Goal: Connect with others: Connect with others

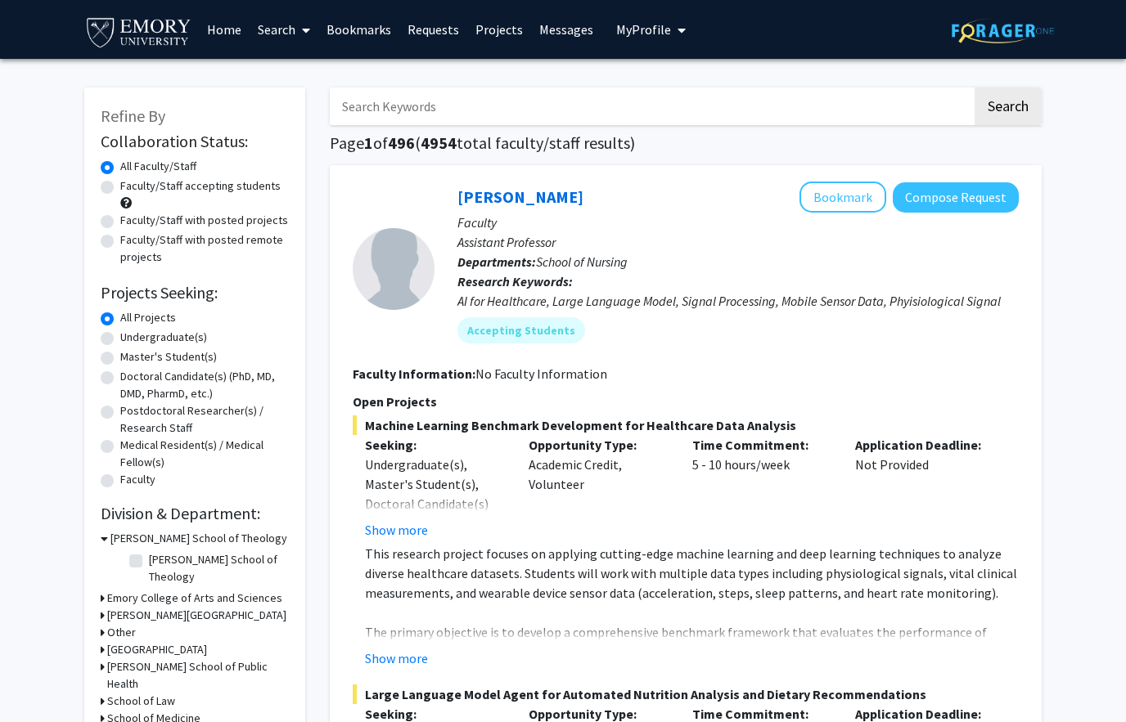
click at [341, 32] on link "Bookmarks" at bounding box center [358, 29] width 81 height 57
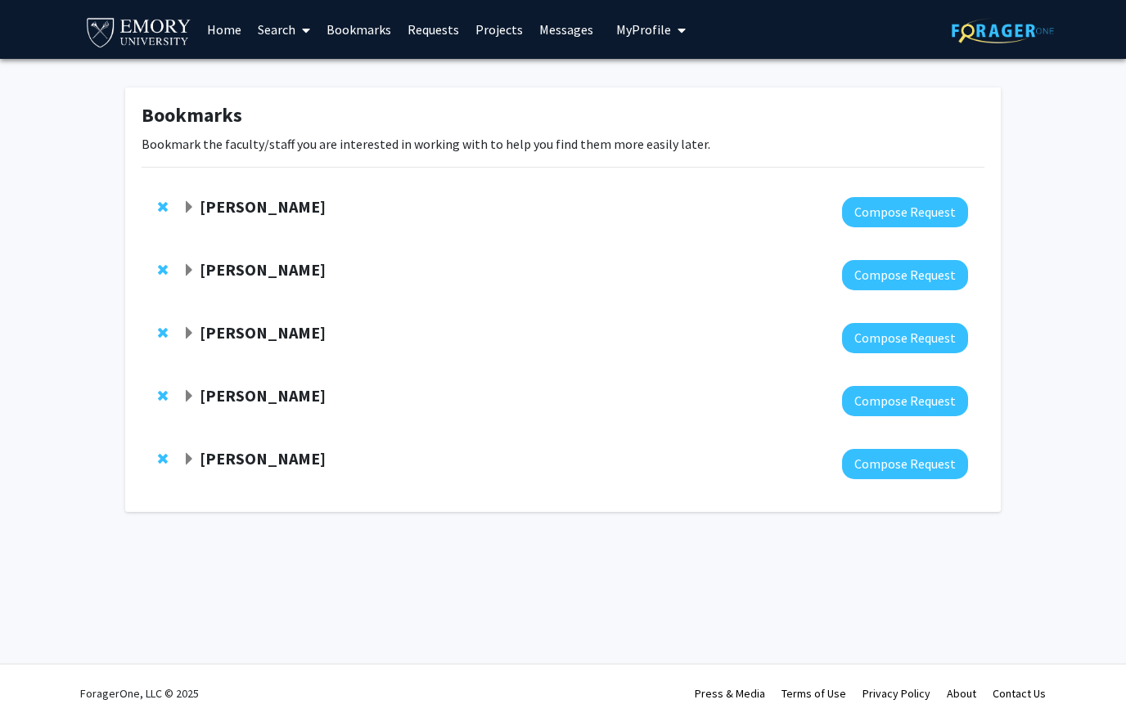
click at [192, 334] on span "Expand Charles Bou-Nader Bookmark" at bounding box center [188, 333] width 13 height 13
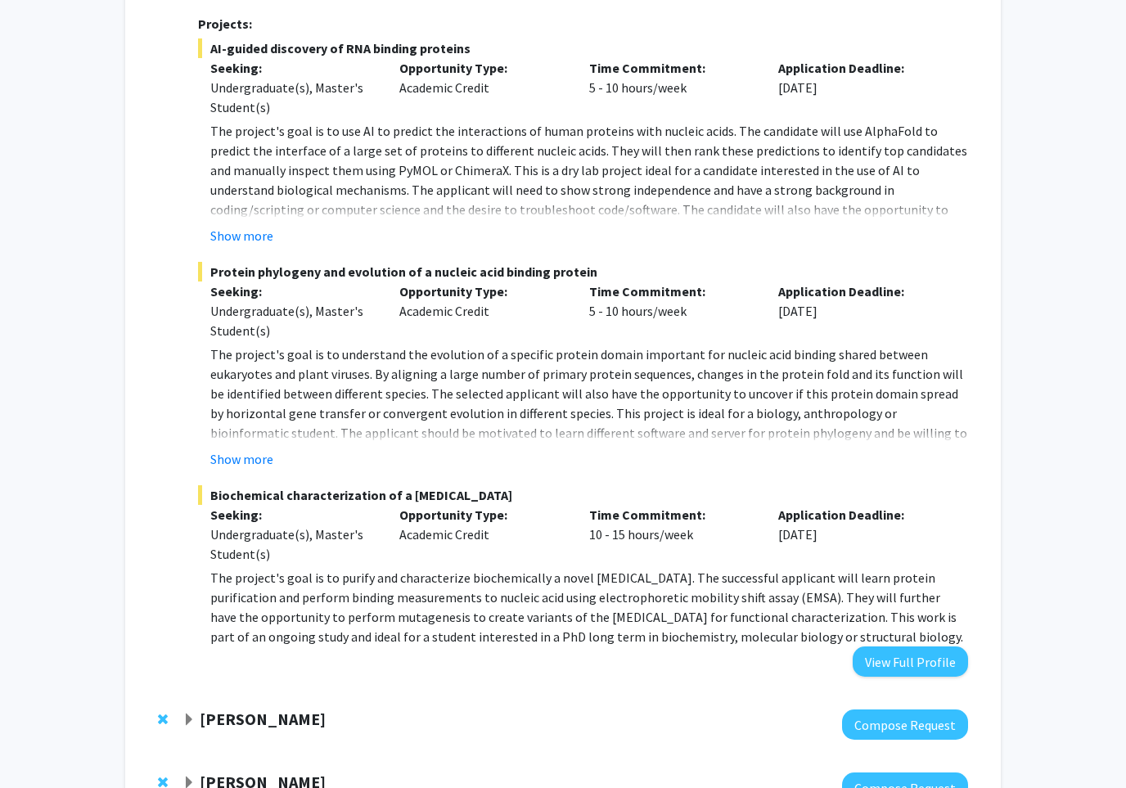
scroll to position [400, 0]
click at [932, 664] on button "View Full Profile" at bounding box center [910, 661] width 115 height 30
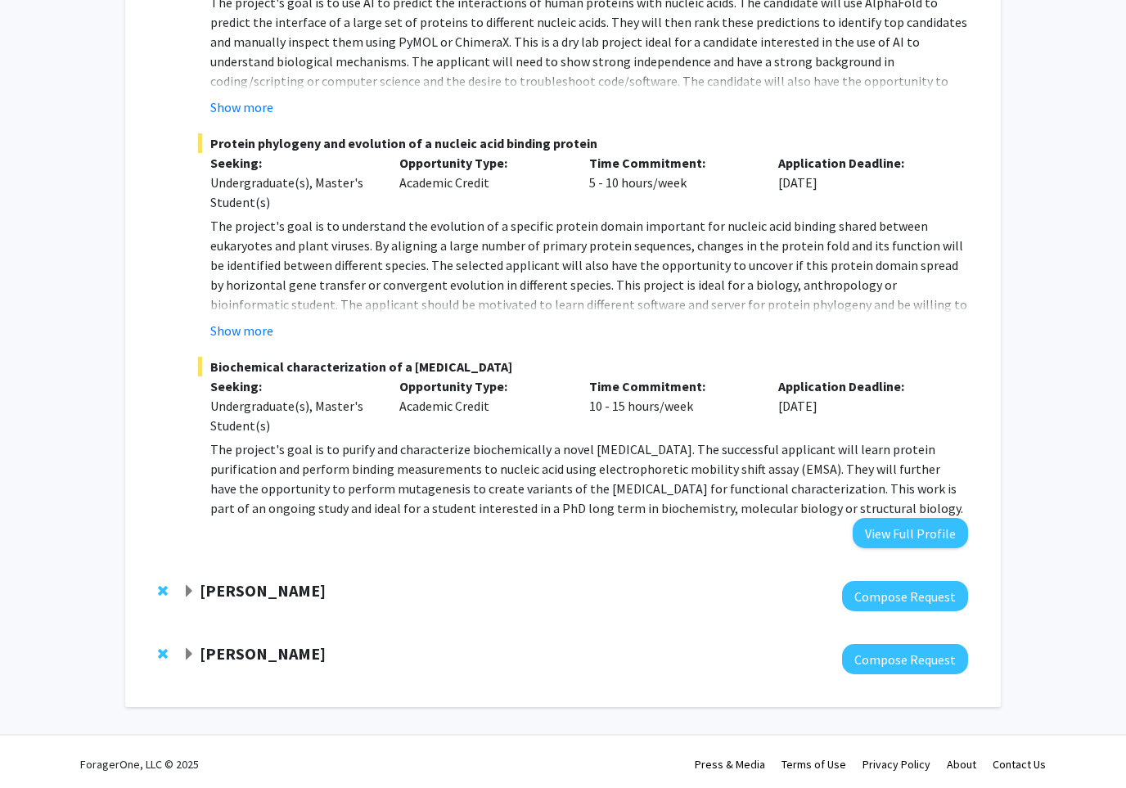
scroll to position [529, 0]
drag, startPoint x: 334, startPoint y: 446, endPoint x: 646, endPoint y: 446, distance: 311.7
click at [646, 446] on p "The project's goal is to purify and characterize biochemically a novel [MEDICAL…" at bounding box center [589, 478] width 758 height 79
copy p "purify and characterize biochemically a novel viral protein"
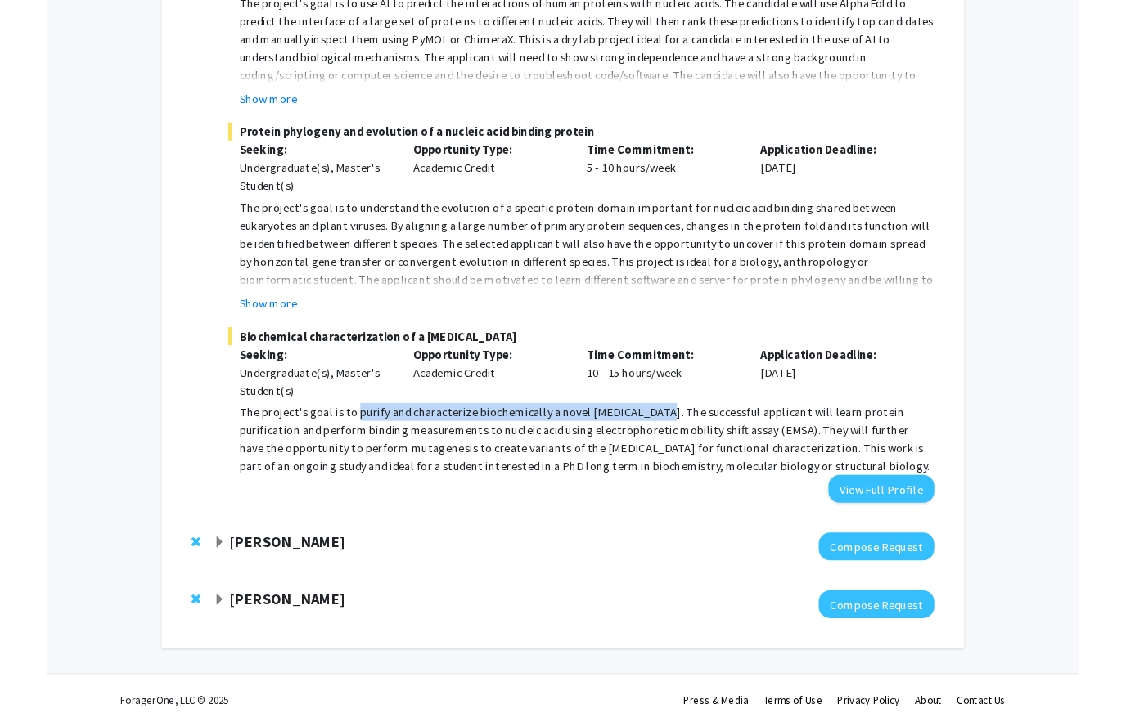
scroll to position [594, 0]
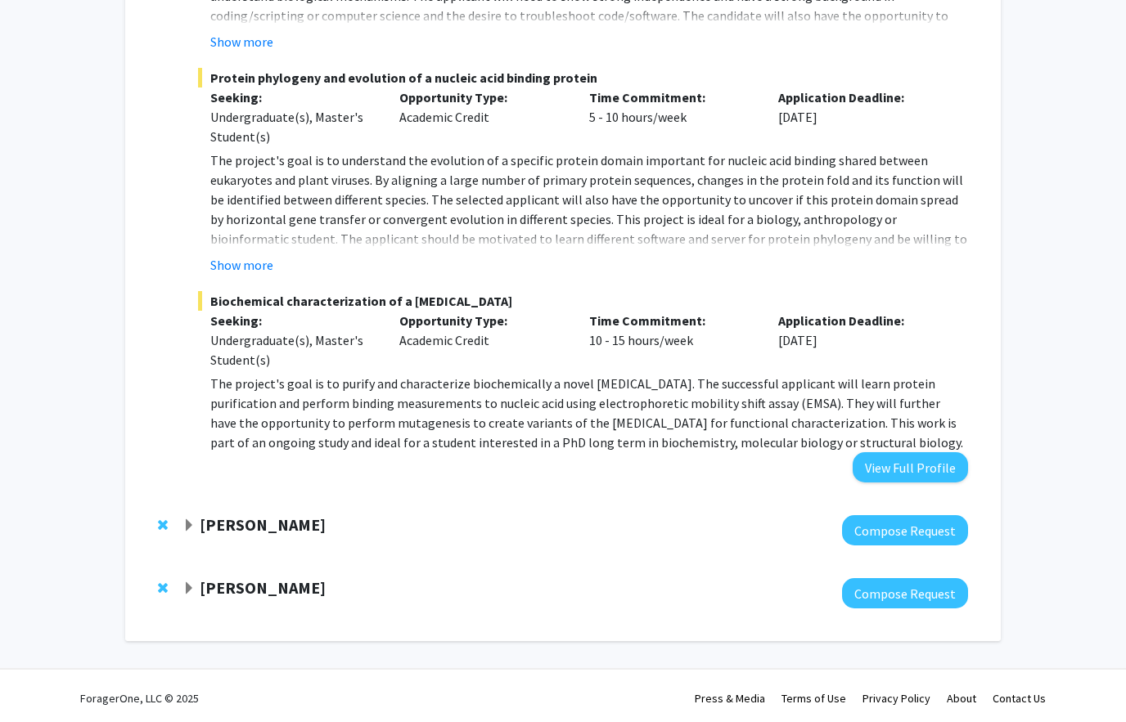
click at [819, 391] on p "The project's goal is to purify and characterize biochemically a novel [MEDICAL…" at bounding box center [589, 413] width 758 height 79
click at [906, 470] on button "View Full Profile" at bounding box center [910, 467] width 115 height 30
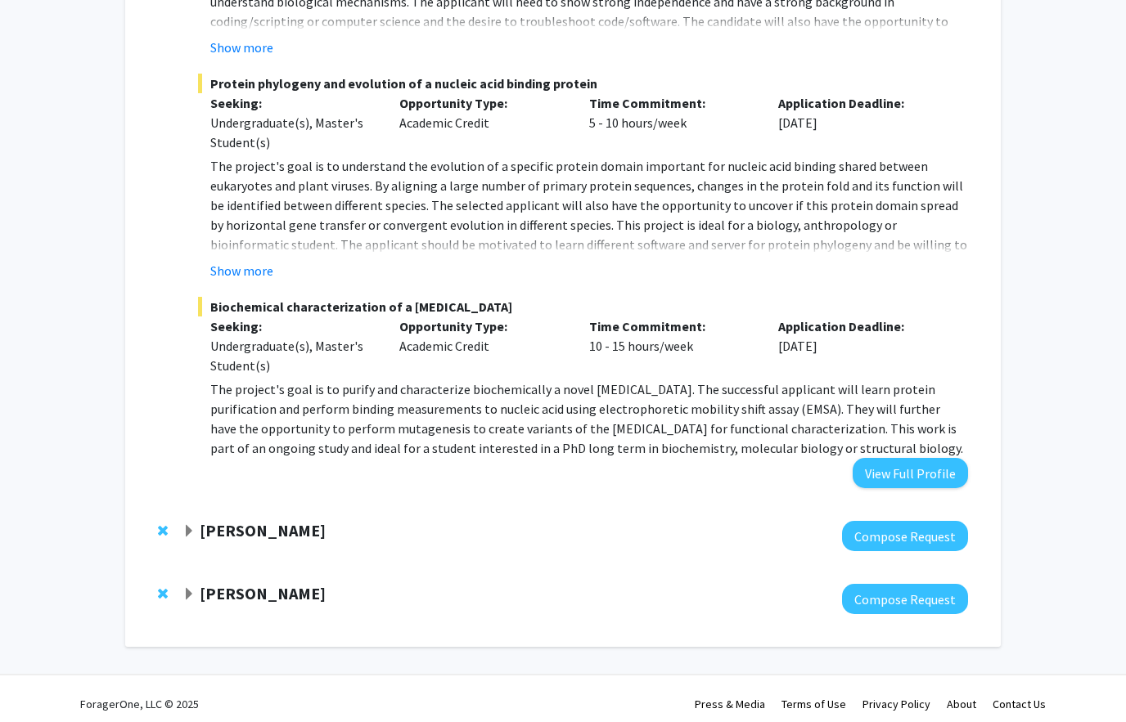
click at [198, 539] on div "Christine Dunham" at bounding box center [358, 531] width 353 height 20
click at [196, 530] on div "Christine Dunham" at bounding box center [358, 531] width 353 height 20
click at [190, 529] on span "Expand Christine Dunham Bookmark" at bounding box center [188, 531] width 13 height 13
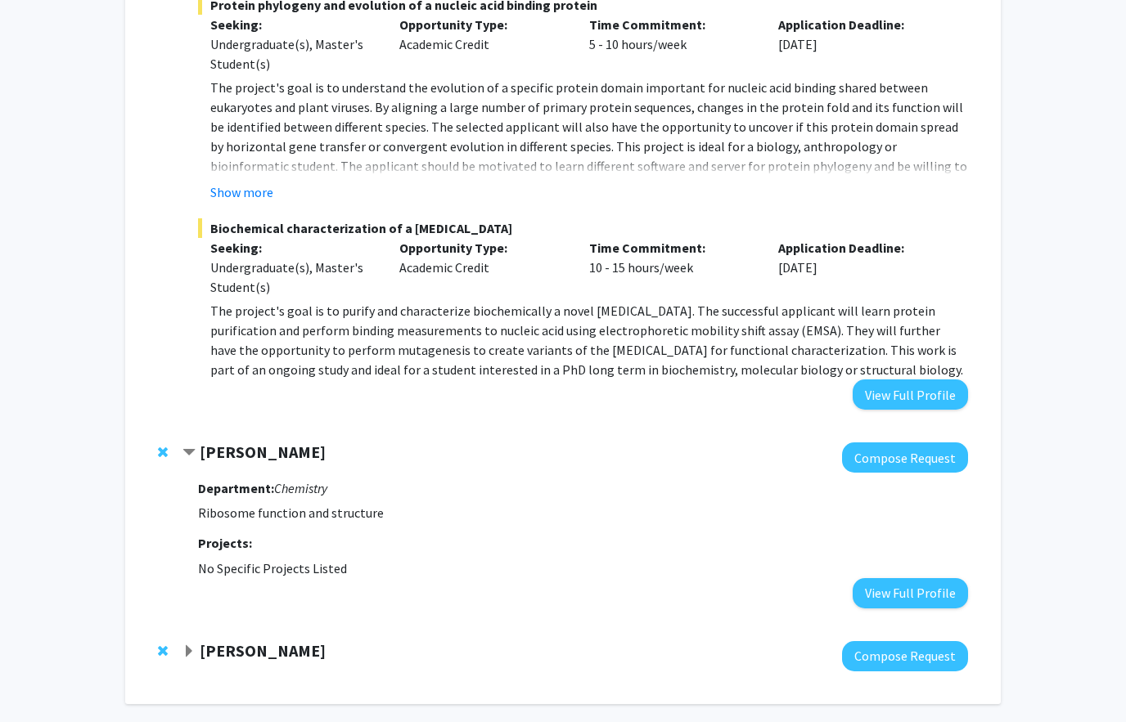
scroll to position [731, 0]
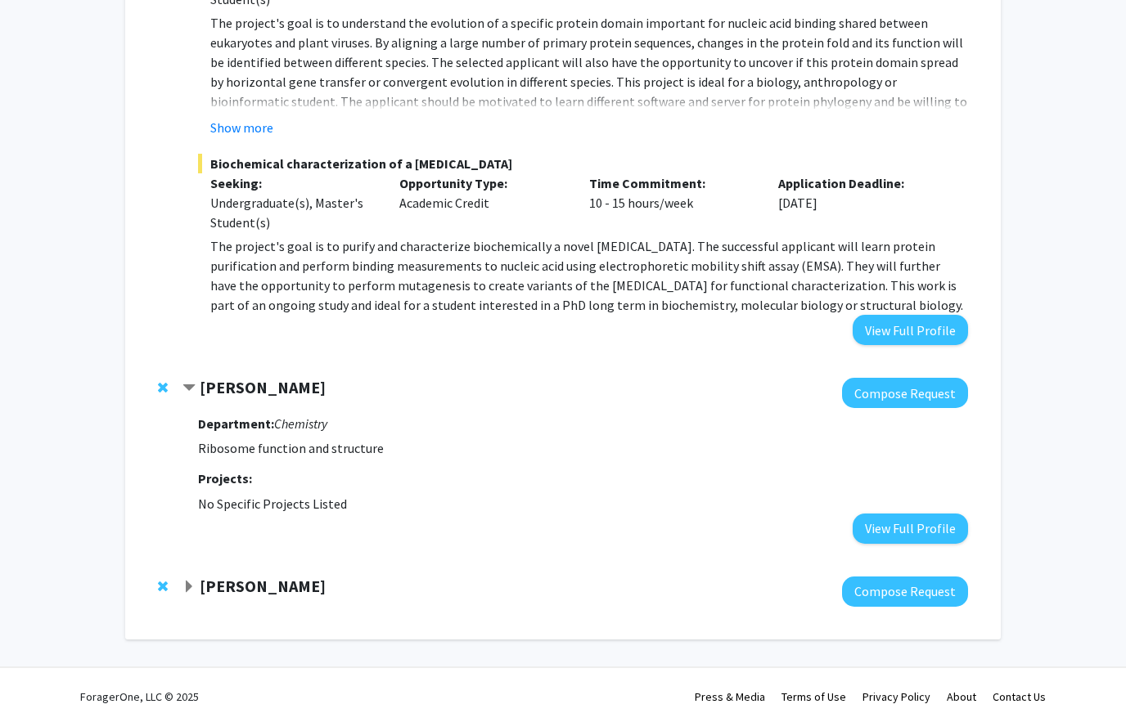
click at [187, 583] on span "Expand David Weinshenker Bookmark" at bounding box center [188, 587] width 13 height 13
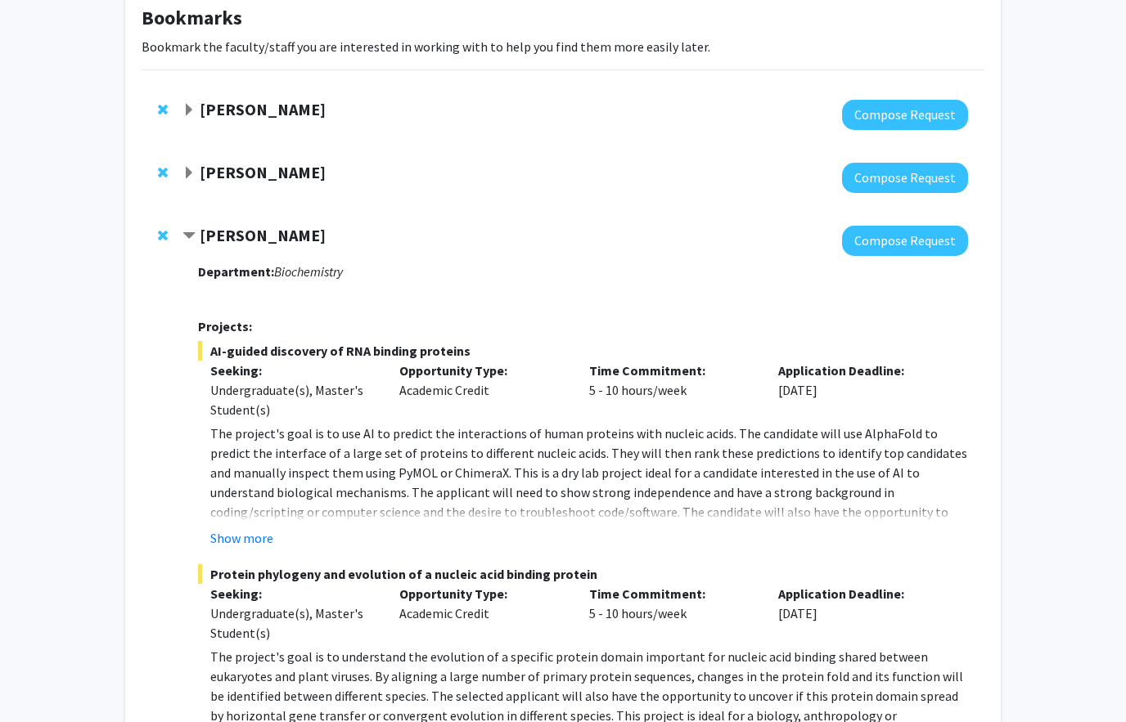
scroll to position [0, 0]
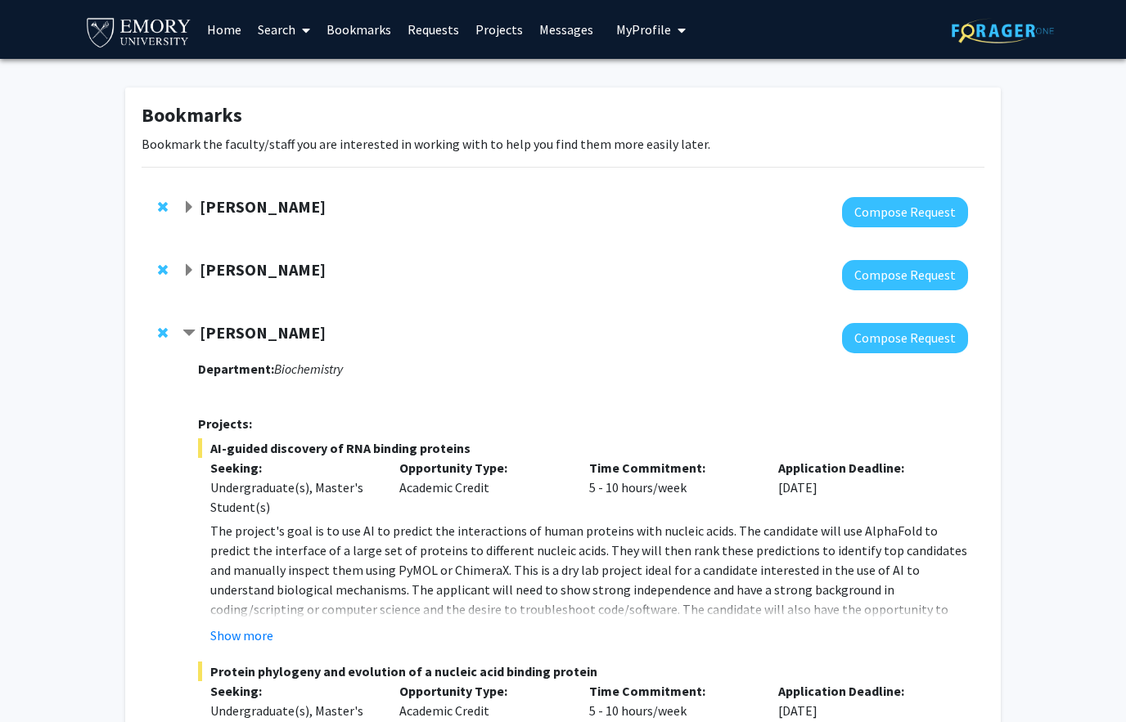
click at [216, 25] on link "Home" at bounding box center [224, 29] width 51 height 57
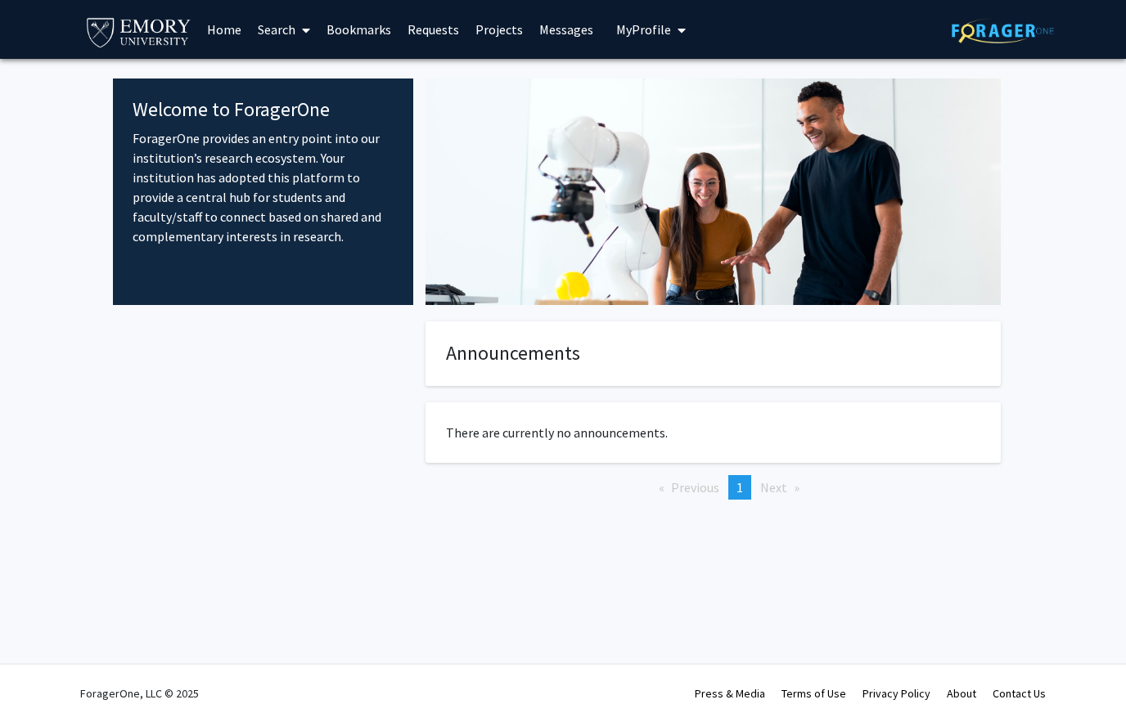
click at [278, 27] on link "Search" at bounding box center [284, 29] width 69 height 57
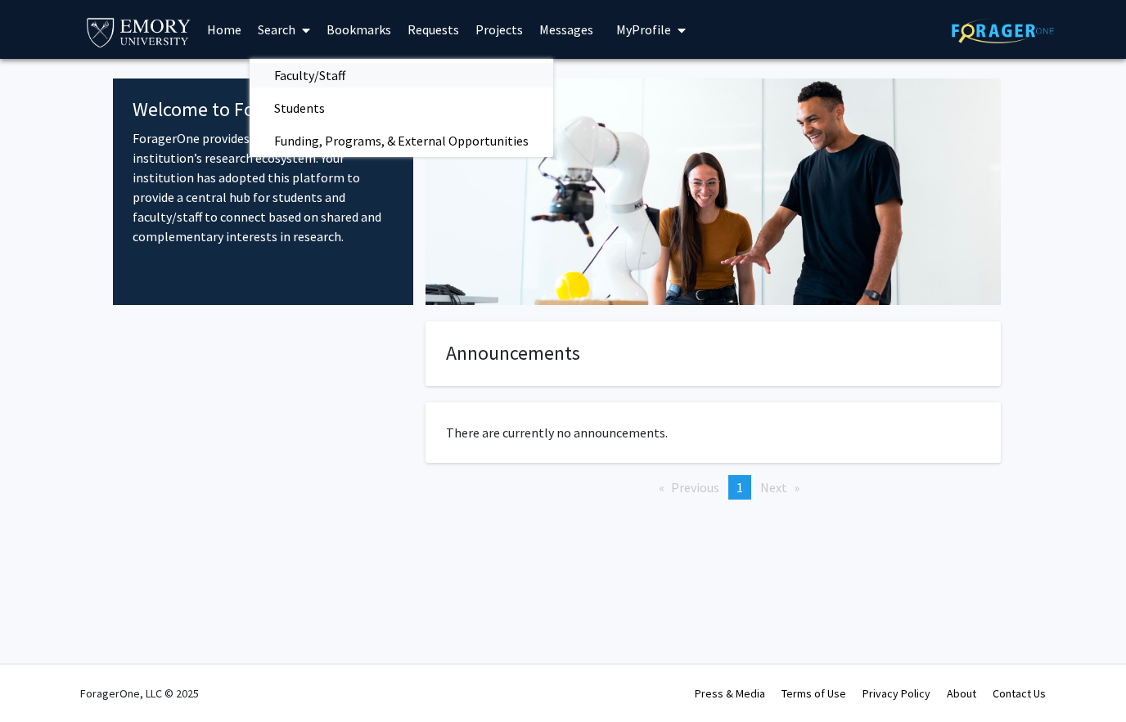
click at [323, 74] on span "Faculty/Staff" at bounding box center [310, 75] width 120 height 33
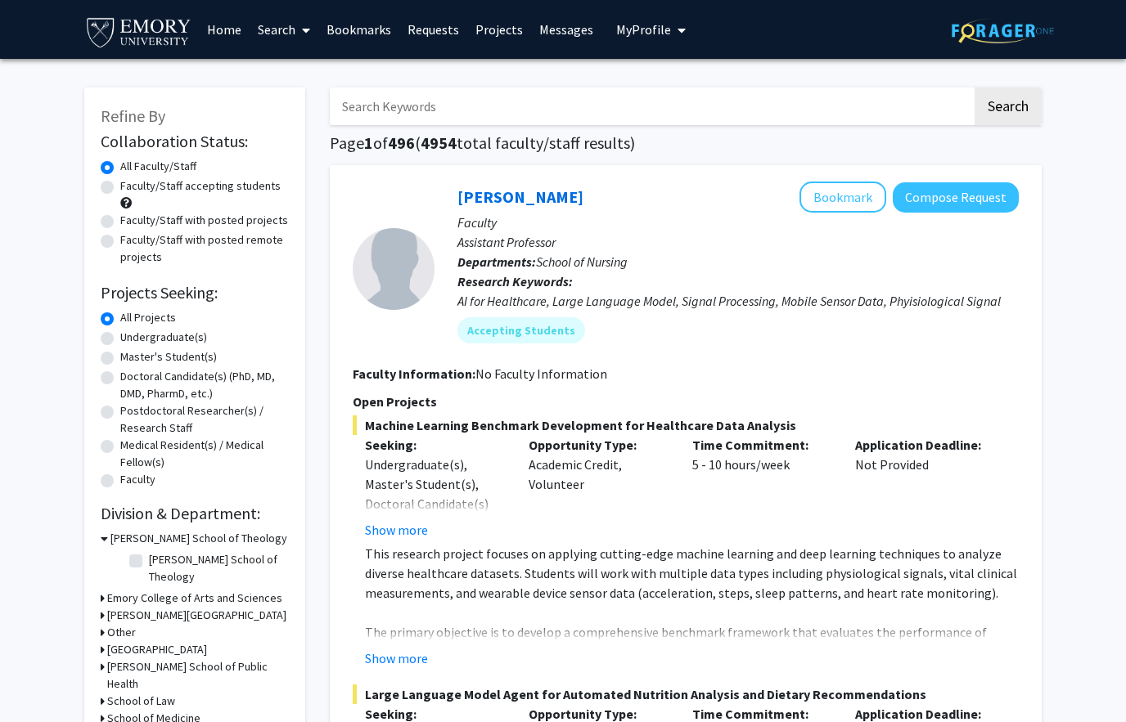
click at [120, 341] on label "Undergraduate(s)" at bounding box center [163, 337] width 87 height 17
click at [120, 340] on input "Undergraduate(s)" at bounding box center [125, 334] width 11 height 11
radio input "true"
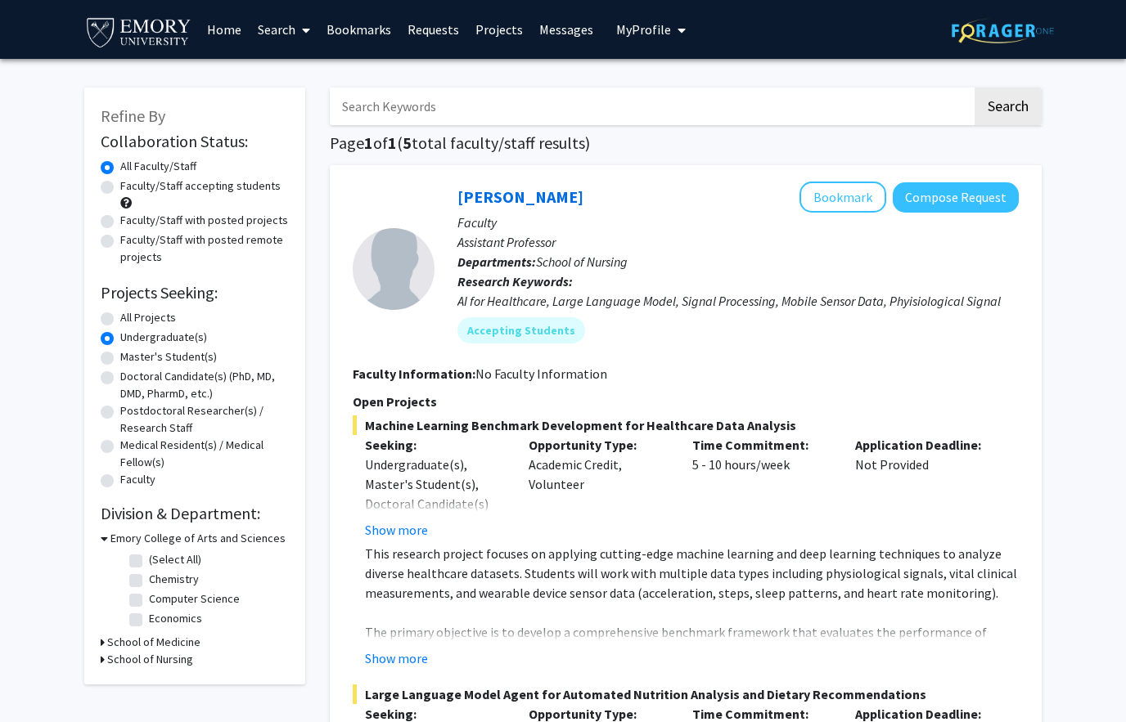
click at [120, 184] on label "Faculty/Staff accepting students" at bounding box center [200, 186] width 160 height 17
click at [120, 184] on input "Faculty/Staff accepting students" at bounding box center [125, 183] width 11 height 11
radio input "true"
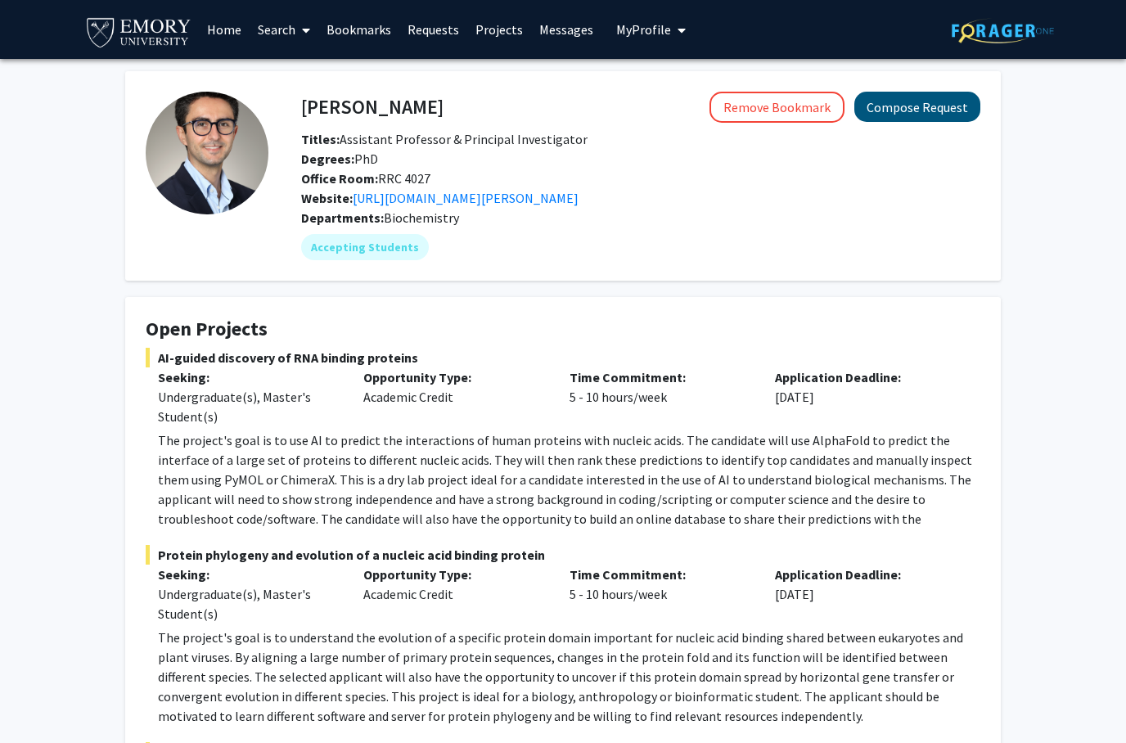
click at [924, 114] on button "Compose Request" at bounding box center [917, 107] width 126 height 30
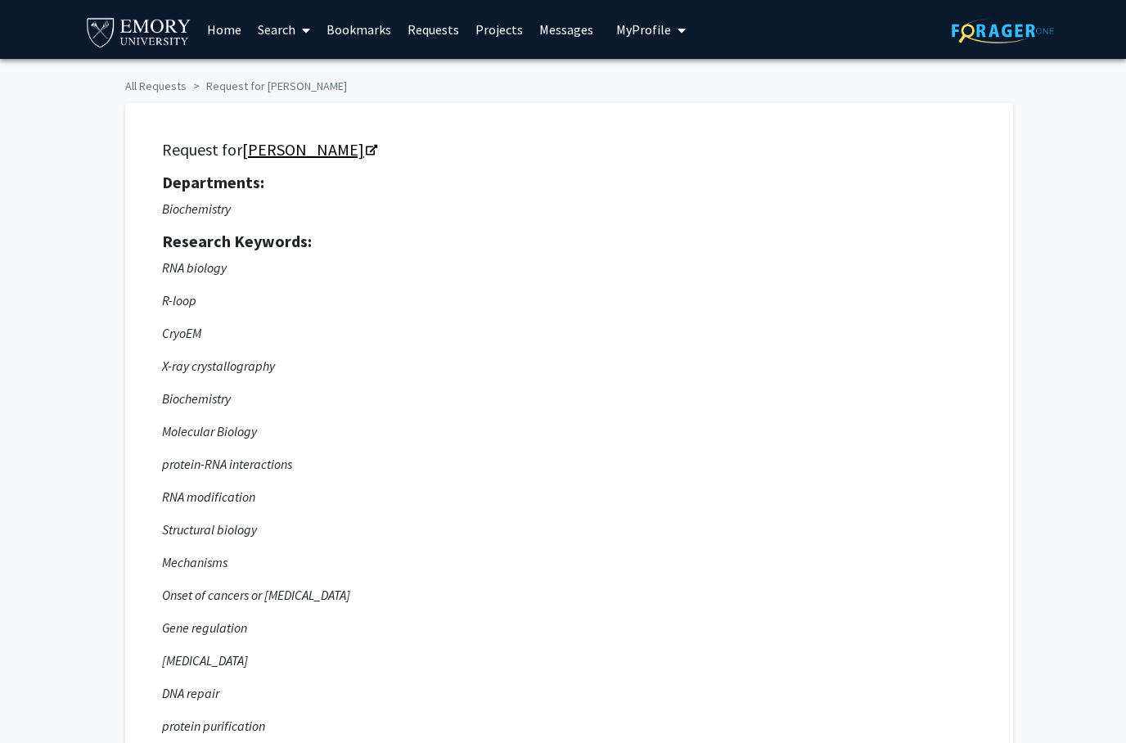
click at [367, 143] on link "[PERSON_NAME]" at bounding box center [308, 149] width 133 height 20
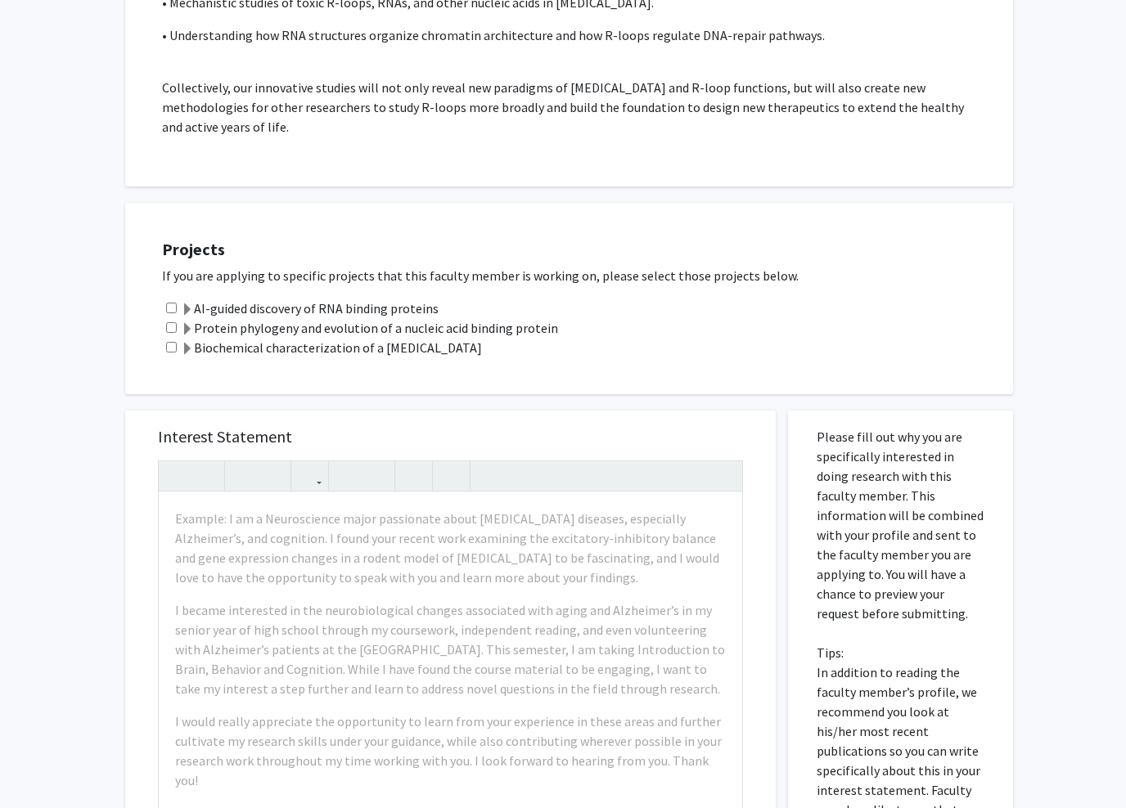
scroll to position [1152, 0]
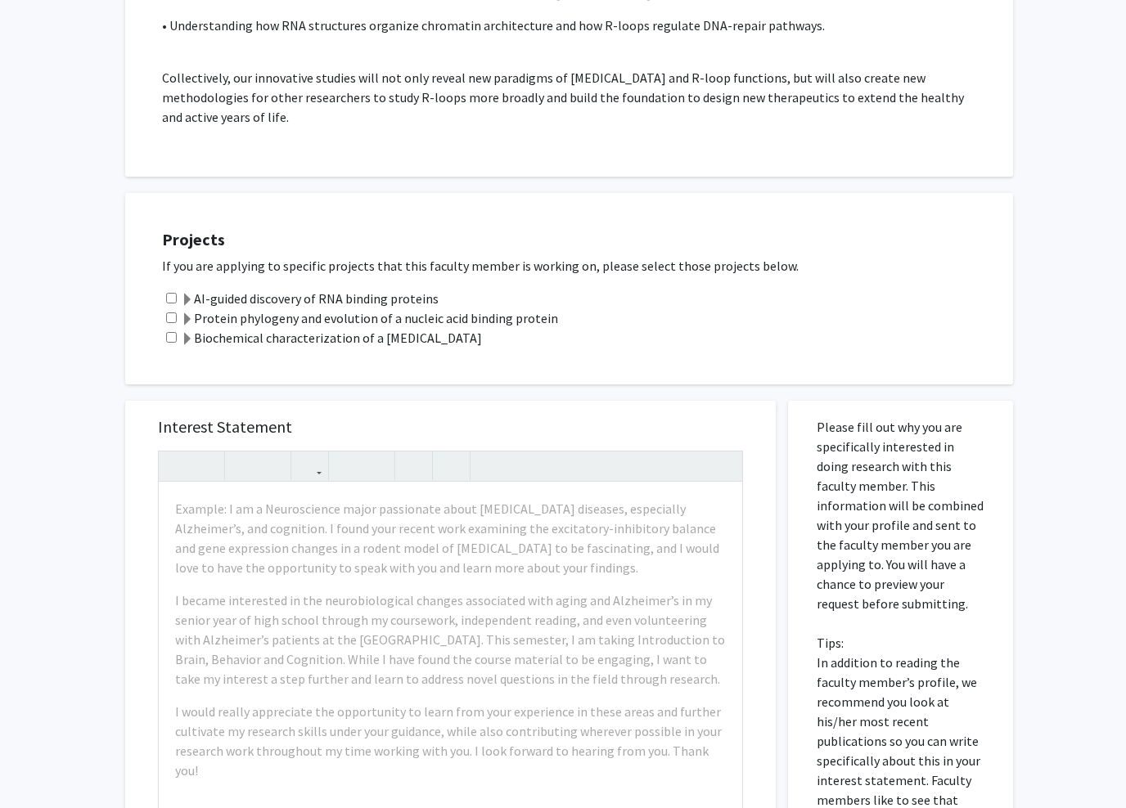
click at [193, 343] on span at bounding box center [187, 339] width 13 height 13
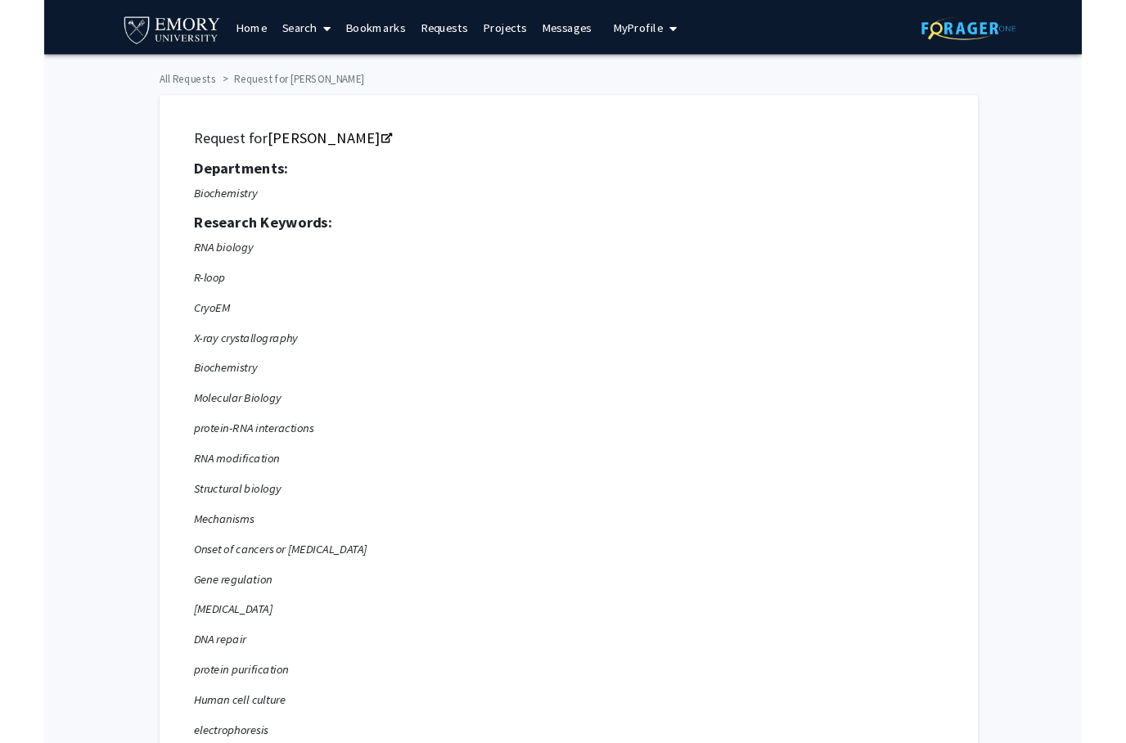
scroll to position [14, 0]
